Goal: Check status: Check status

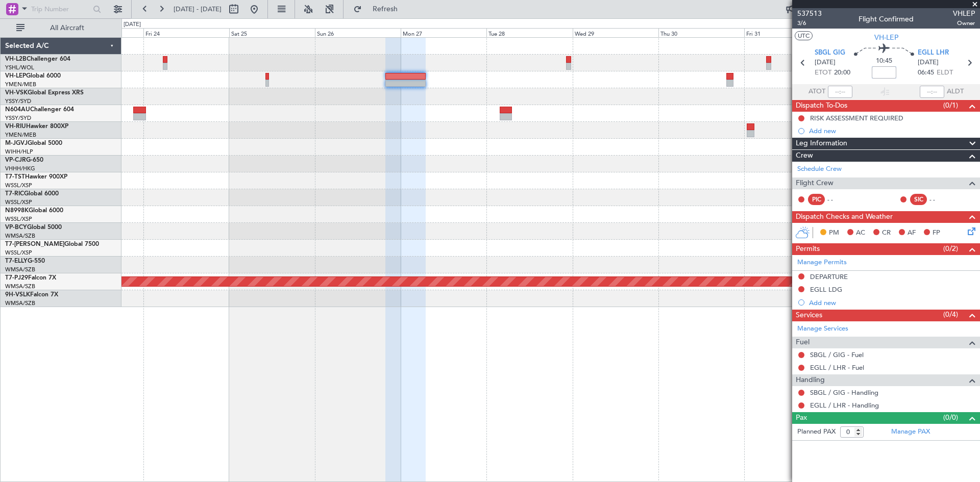
click at [885, 69] on input at bounding box center [883, 72] width 24 height 12
type input "+00:25"
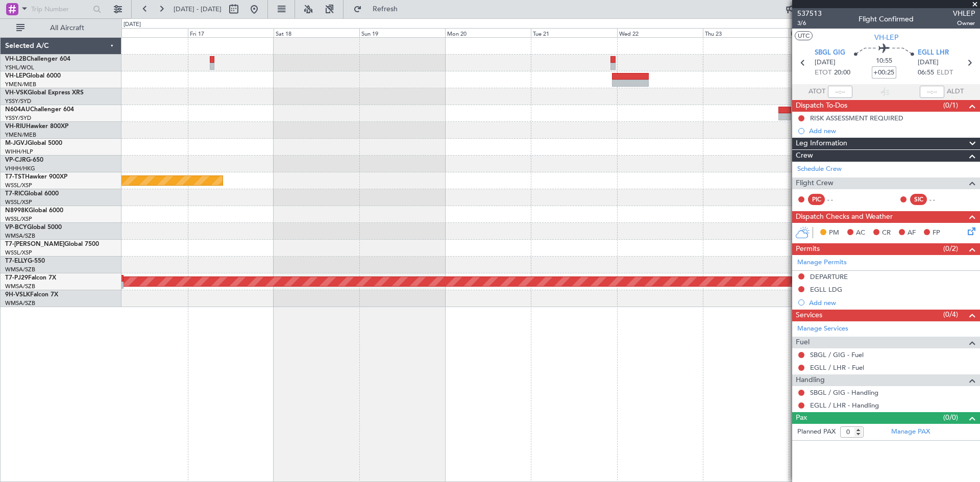
click at [709, 124] on div "Planned Maint [GEOGRAPHIC_DATA] (Seletar) Planned Maint [GEOGRAPHIC_DATA] (Sult…" at bounding box center [550, 172] width 858 height 269
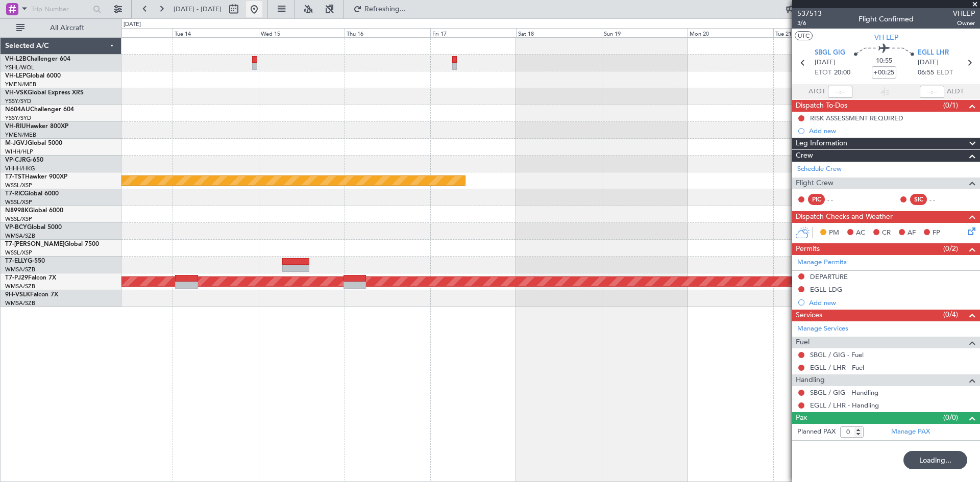
click at [262, 11] on button at bounding box center [254, 9] width 16 height 16
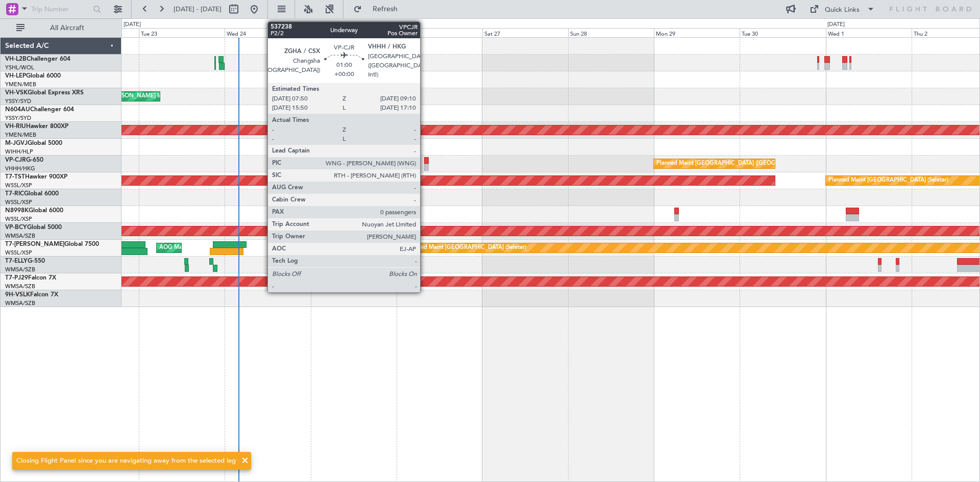
click at [425, 164] on div at bounding box center [426, 167] width 5 height 7
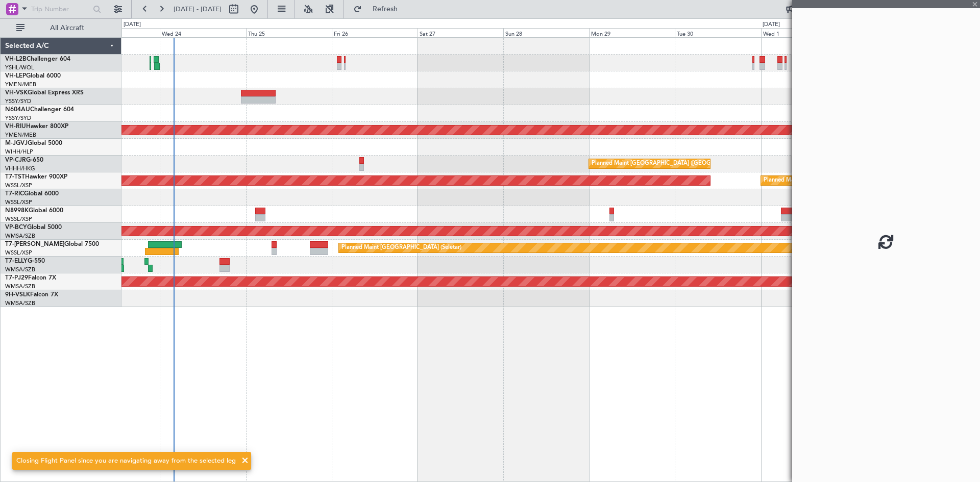
click at [439, 163] on div "Planned Maint Sydney ([PERSON_NAME] Intl) Planned Maint [GEOGRAPHIC_DATA] ([GEO…" at bounding box center [550, 172] width 858 height 269
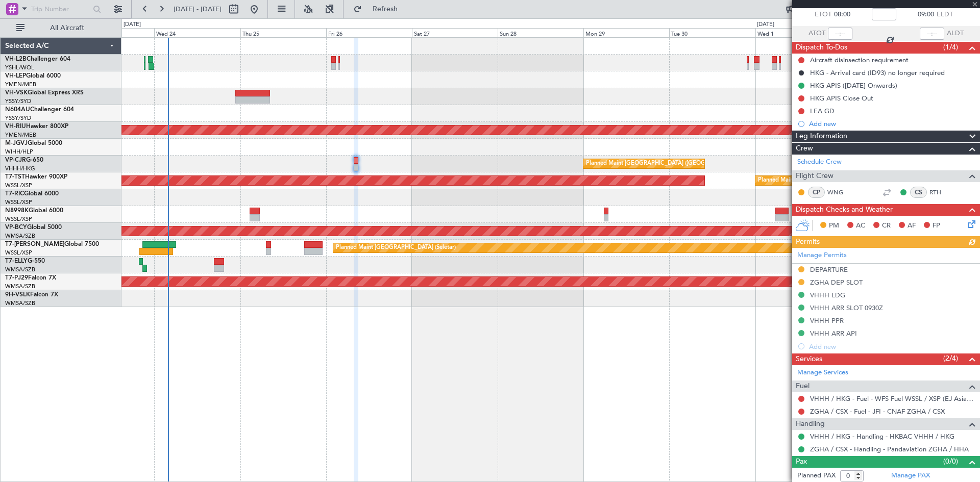
scroll to position [60, 0]
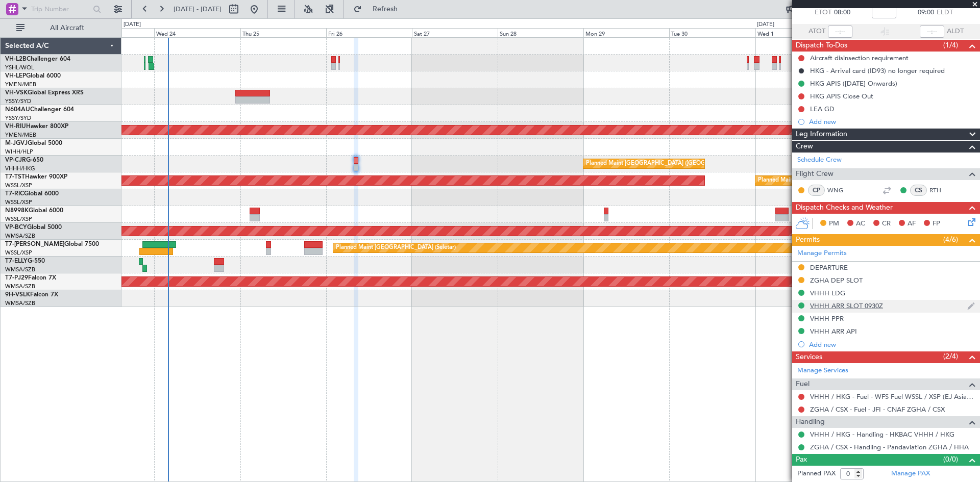
click at [857, 311] on div "VHHH ARR SLOT 0930Z" at bounding box center [886, 306] width 188 height 13
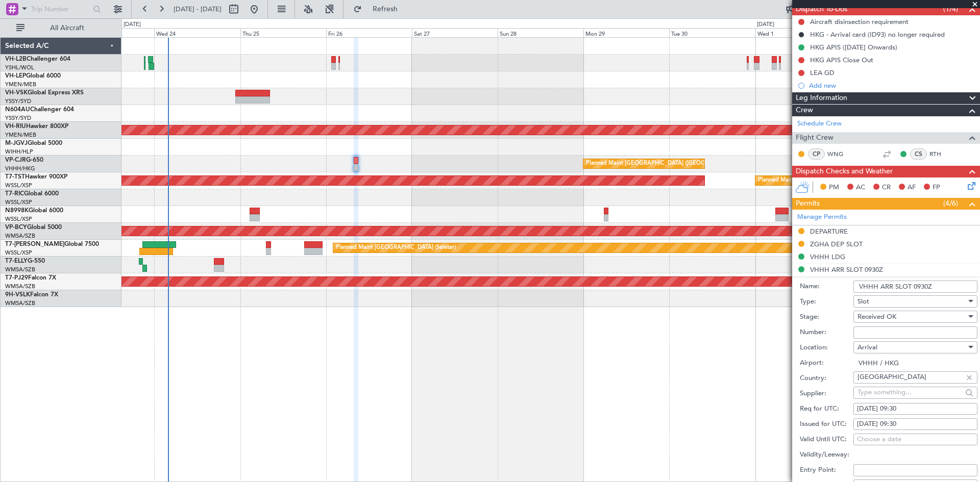
scroll to position [111, 0]
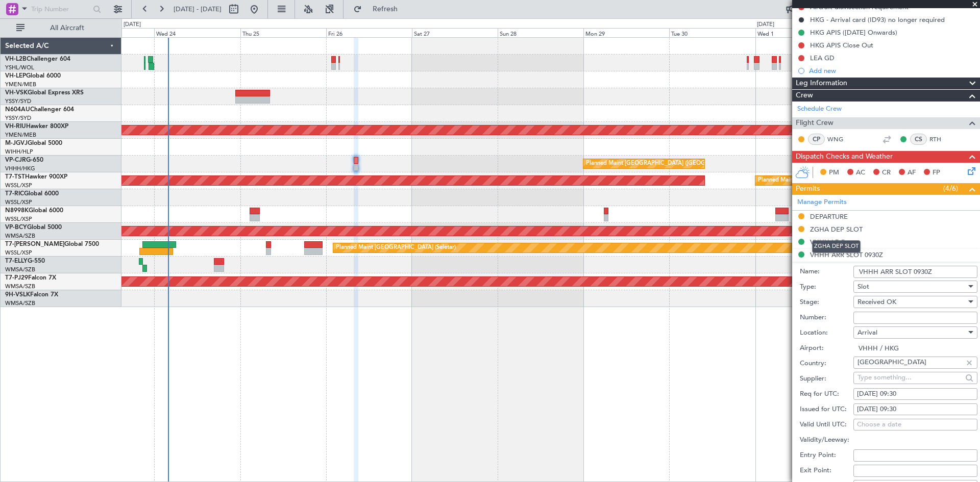
click at [830, 254] on mat-tooltip-component "ZGHA DEP SLOT" at bounding box center [836, 246] width 63 height 27
click at [908, 253] on li "VHHH ARR SLOT 0930Z Name: VHHH ARR SLOT 0930Z Type: Slot Stage: Received OK Num…" at bounding box center [886, 407] width 188 height 317
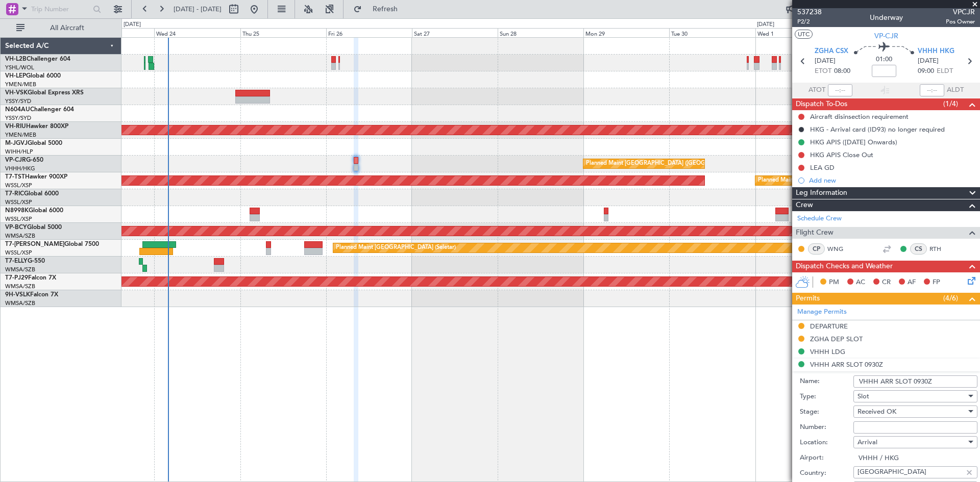
scroll to position [0, 0]
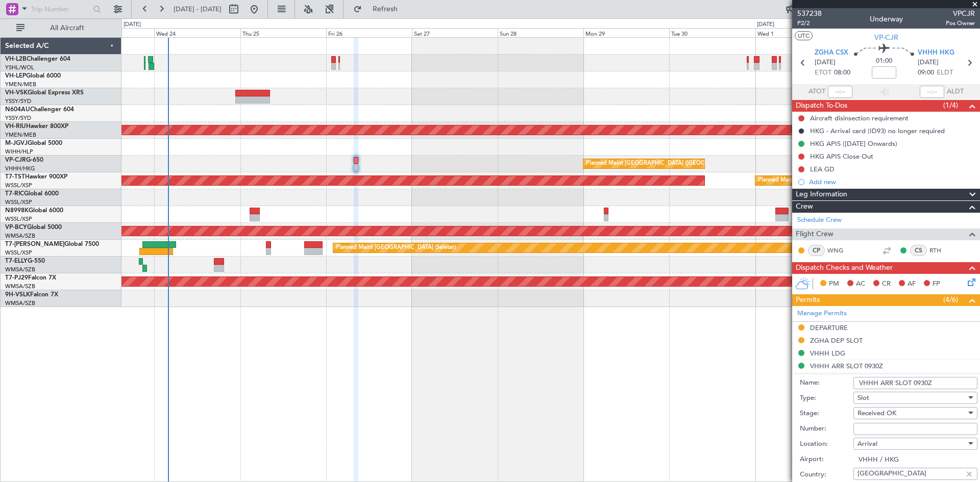
click at [824, 366] on mat-tooltip-component "ZGHA DEP SLOT" at bounding box center [836, 357] width 63 height 27
click at [891, 352] on div "VHHH LDG" at bounding box center [886, 353] width 188 height 13
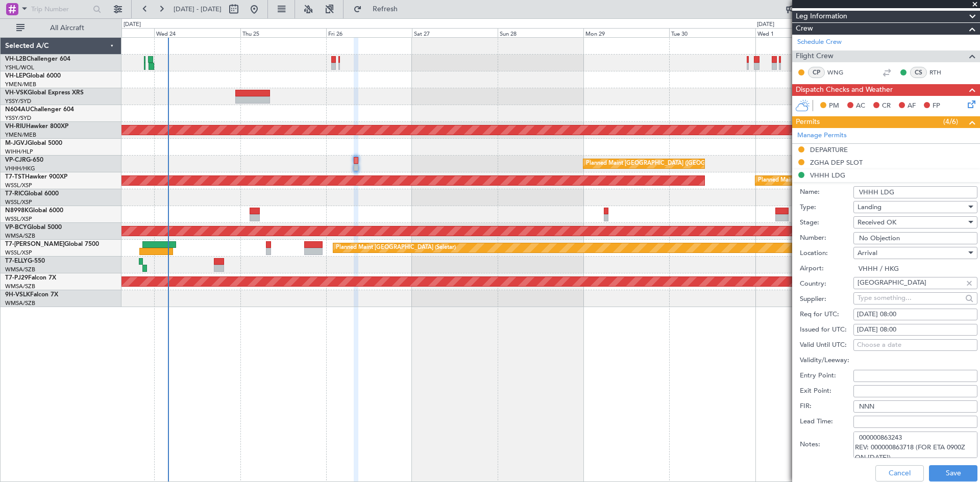
scroll to position [255, 0]
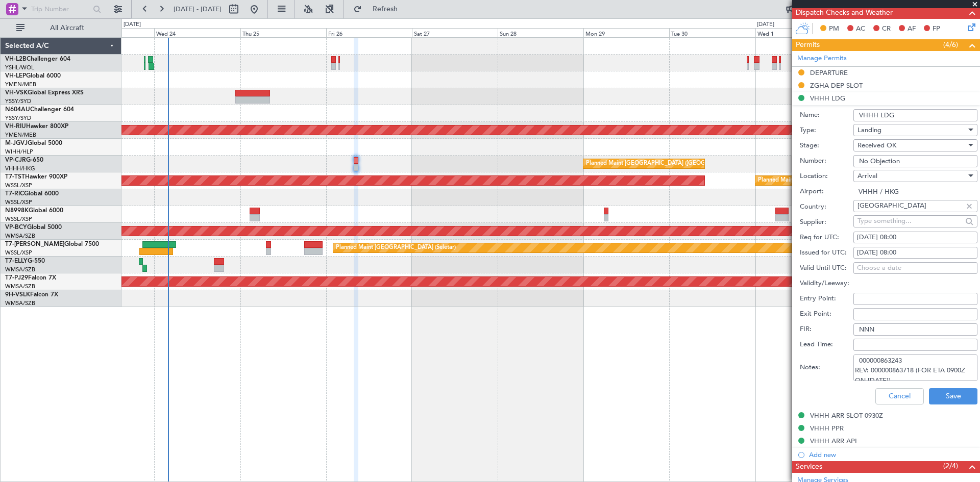
click at [969, 369] on textarea "000000863243 REV: 000000863718 (FOR ETA 0900Z ON [DATE])" at bounding box center [915, 368] width 124 height 27
click at [886, 397] on button "Cancel" at bounding box center [899, 396] width 48 height 16
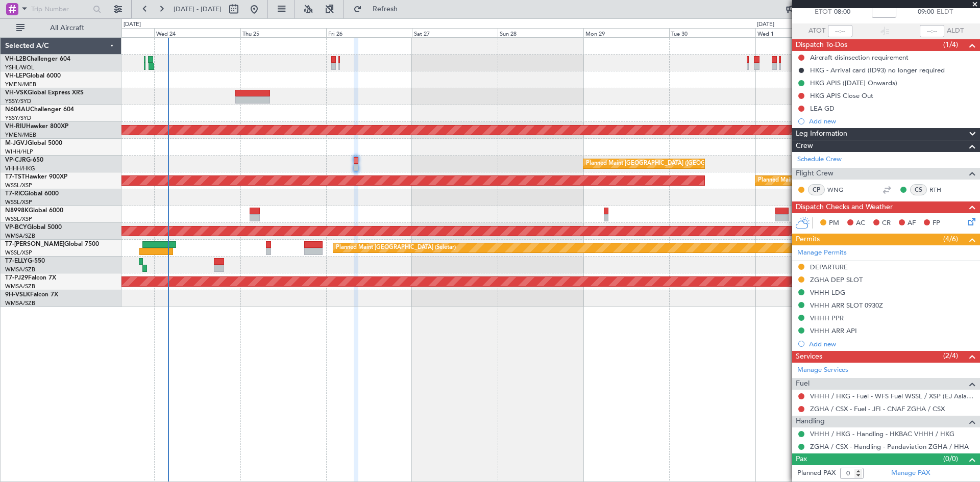
scroll to position [60, 0]
click at [655, 378] on div "Planned Maint Sydney ([PERSON_NAME] Intl) Planned Maint [GEOGRAPHIC_DATA] ([GEO…" at bounding box center [550, 259] width 858 height 445
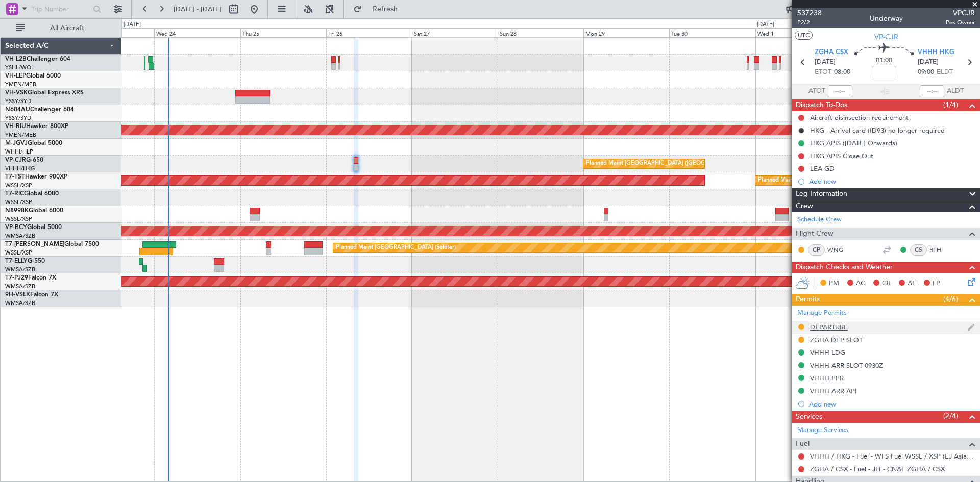
scroll to position [0, 0]
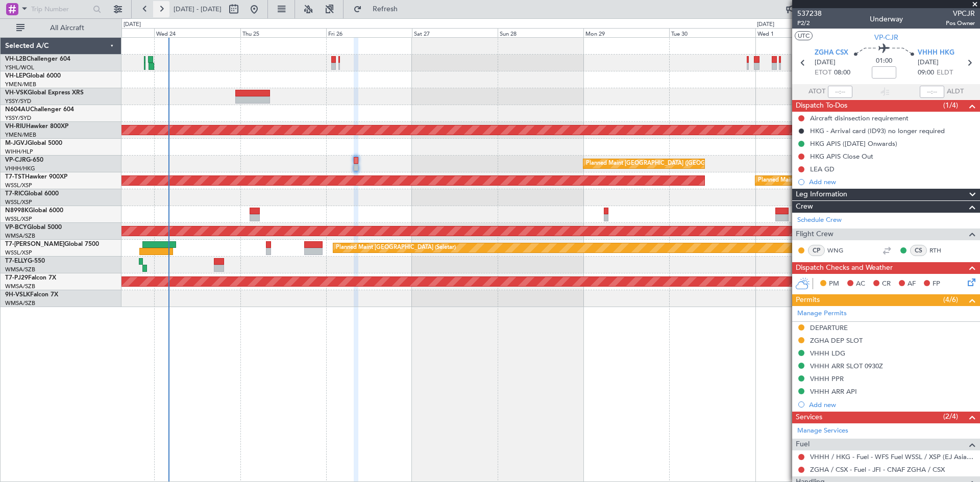
click at [168, 11] on button at bounding box center [161, 9] width 16 height 16
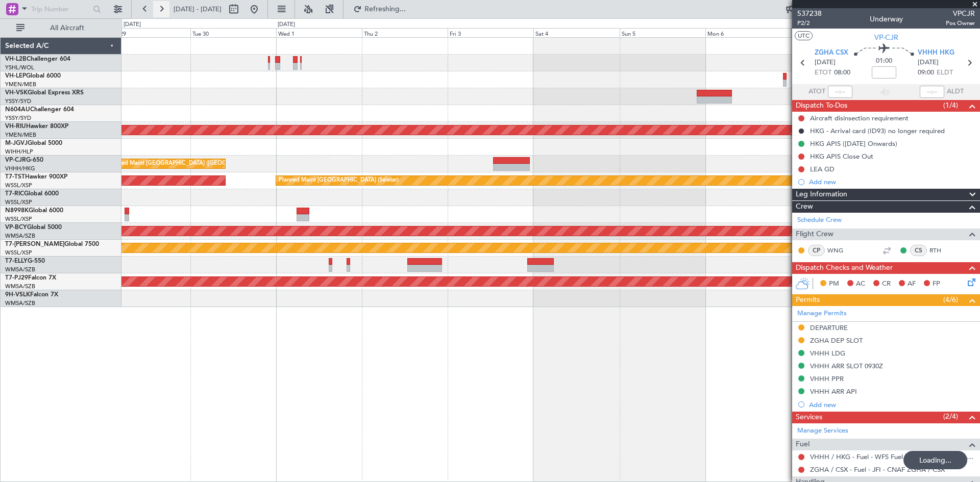
click at [168, 11] on button at bounding box center [161, 9] width 16 height 16
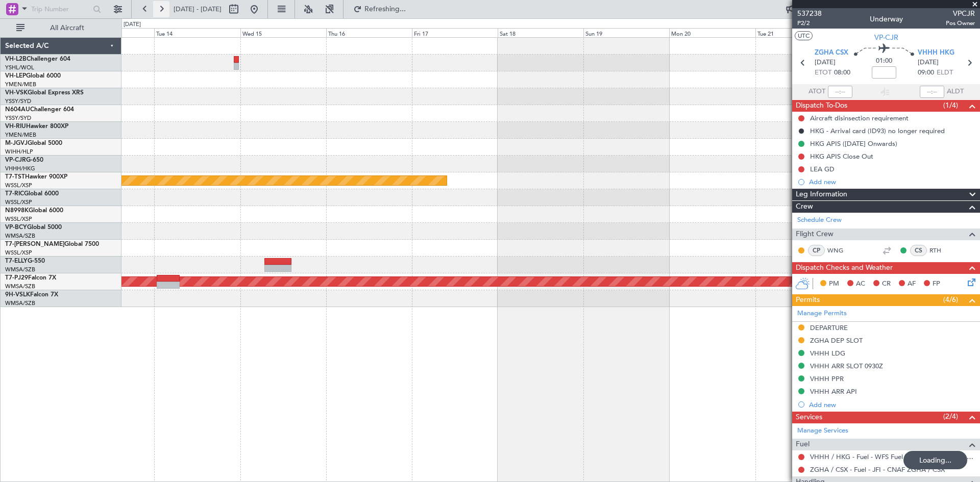
click at [168, 11] on button at bounding box center [161, 9] width 16 height 16
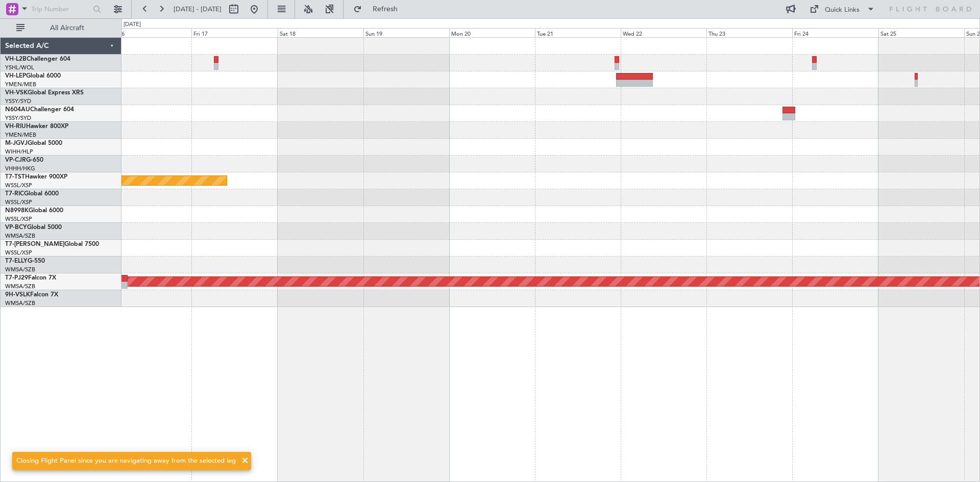
click at [836, 144] on div "Planned Maint [GEOGRAPHIC_DATA] (Seletar) Planned Maint [GEOGRAPHIC_DATA] (Sult…" at bounding box center [550, 172] width 858 height 269
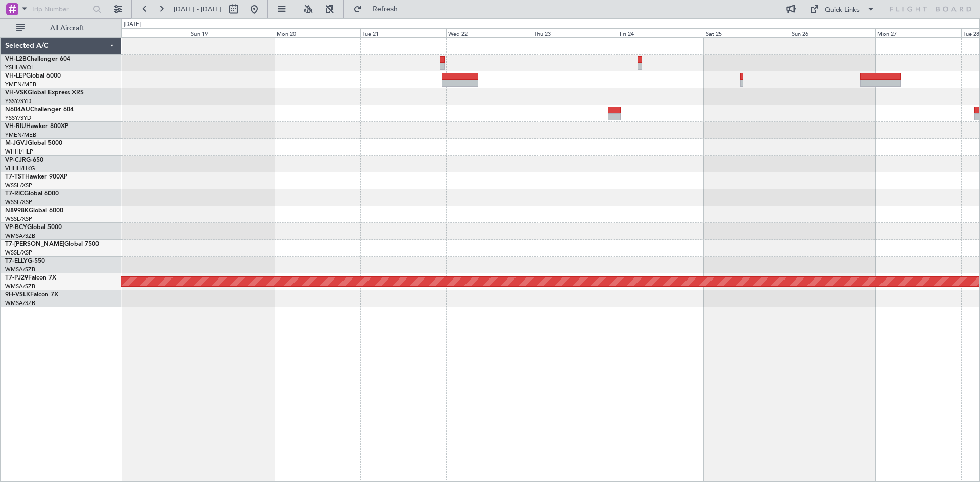
click at [155, 158] on div "Planned Maint [GEOGRAPHIC_DATA] (Seletar) Planned Maint [GEOGRAPHIC_DATA] (Sult…" at bounding box center [550, 172] width 858 height 269
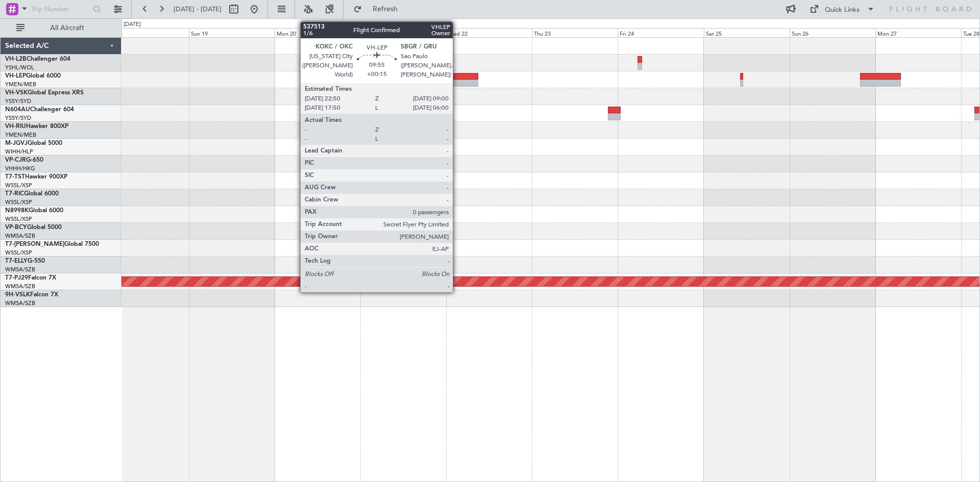
click at [457, 74] on div at bounding box center [459, 76] width 37 height 7
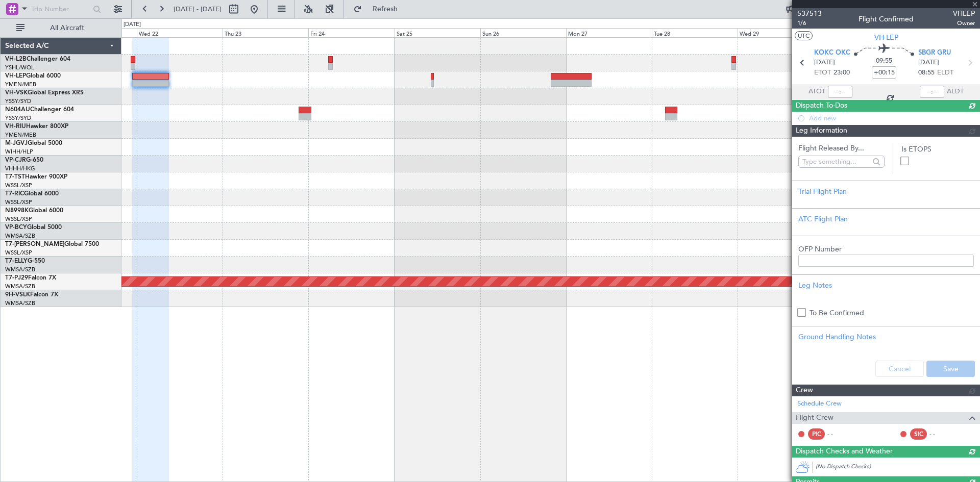
click at [157, 181] on div "Planned Maint Sydney ([PERSON_NAME] Intl) Planned Maint [GEOGRAPHIC_DATA] (Sult…" at bounding box center [550, 172] width 858 height 269
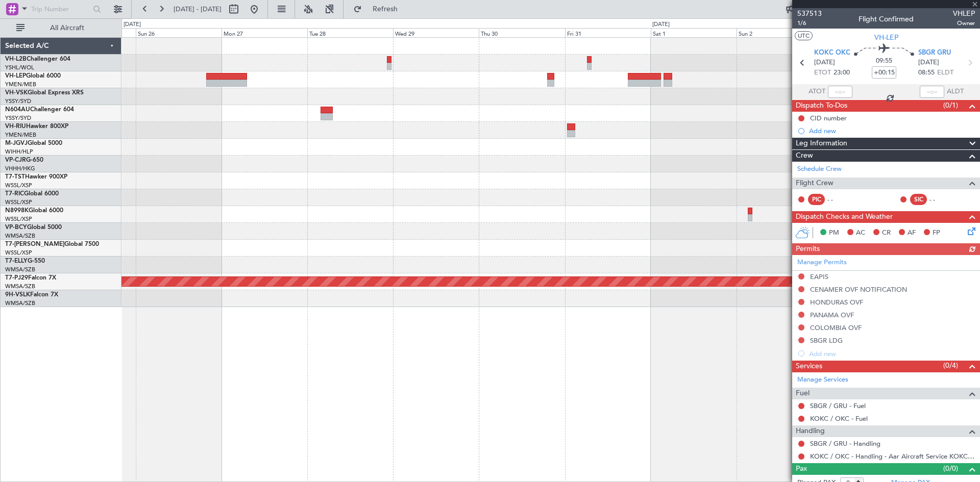
click at [236, 184] on div "Planned Maint Sydney ([PERSON_NAME] Intl) Planned Maint [GEOGRAPHIC_DATA] (Sult…" at bounding box center [550, 172] width 858 height 269
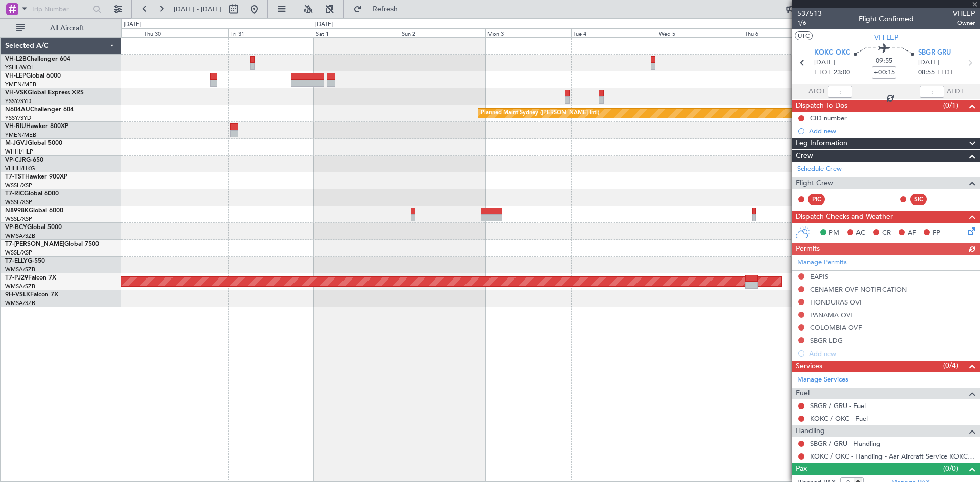
click at [303, 192] on div "Planned Maint Sydney ([PERSON_NAME] Intl) Planned Maint [GEOGRAPHIC_DATA] (Sult…" at bounding box center [550, 172] width 858 height 269
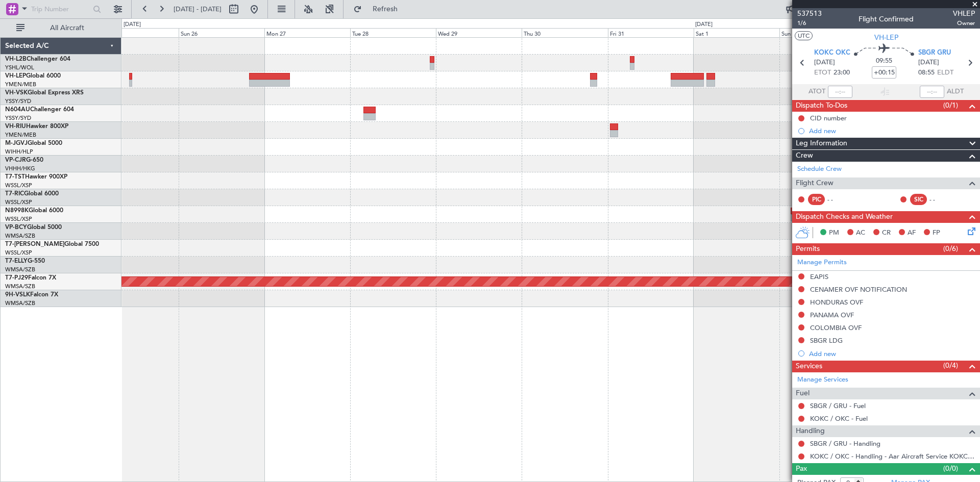
click at [596, 109] on div "Planned Maint Sydney ([PERSON_NAME] Intl)" at bounding box center [550, 113] width 858 height 17
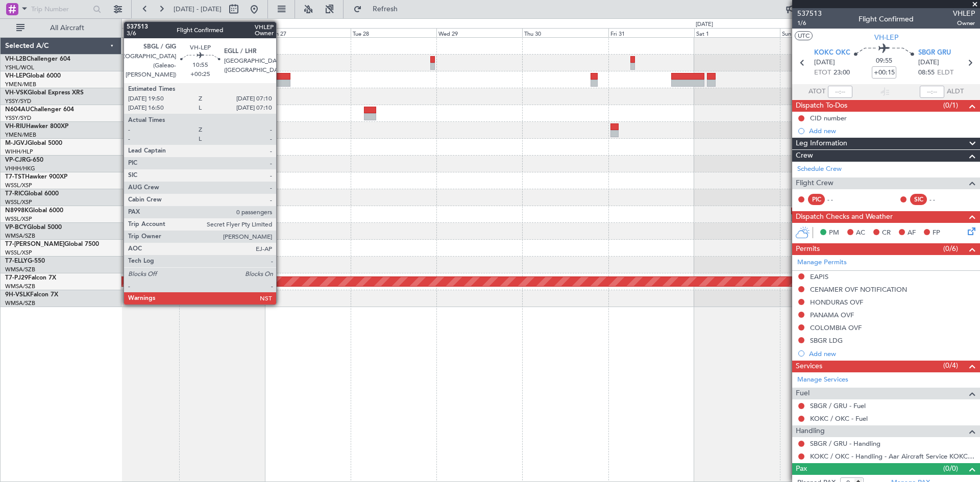
click at [281, 83] on div at bounding box center [269, 83] width 41 height 7
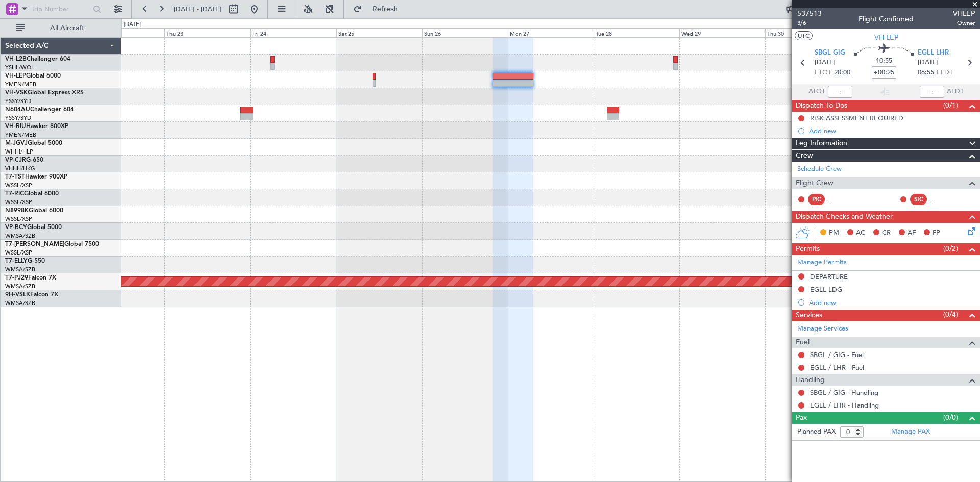
click at [891, 78] on input "+00:25" at bounding box center [883, 72] width 24 height 12
click at [390, 10] on button "Refresh" at bounding box center [378, 9] width 61 height 16
click at [892, 73] on input "+00:25" at bounding box center [883, 72] width 24 height 12
type input "+00:40"
